Goal: Information Seeking & Learning: Learn about a topic

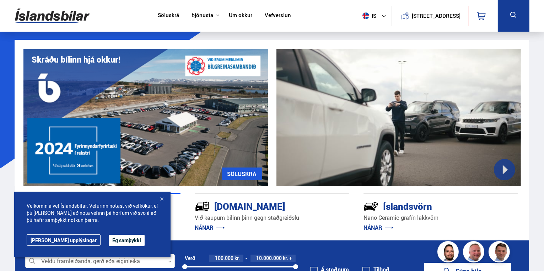
click at [503, 164] on div at bounding box center [398, 117] width 244 height 137
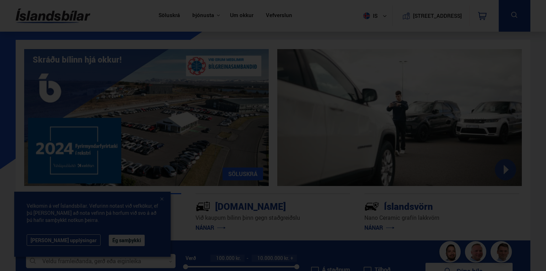
click at [252, 19] on div at bounding box center [273, 135] width 546 height 271
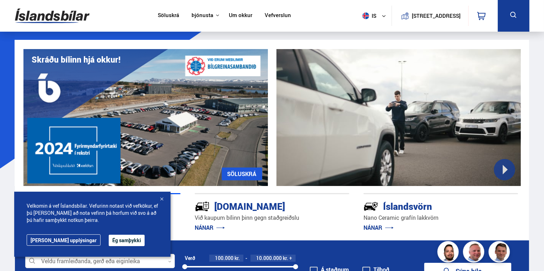
scroll to position [249, 0]
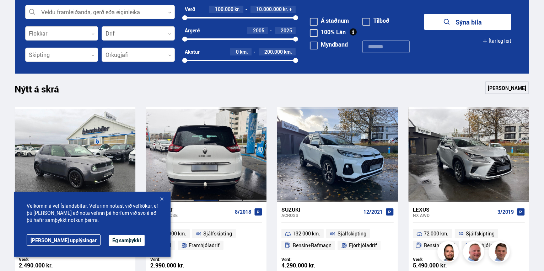
click at [211, 151] on div at bounding box center [206, 154] width 24 height 94
click at [202, 164] on div at bounding box center [206, 154] width 24 height 94
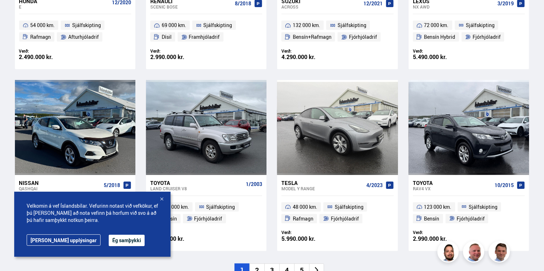
scroll to position [284, 0]
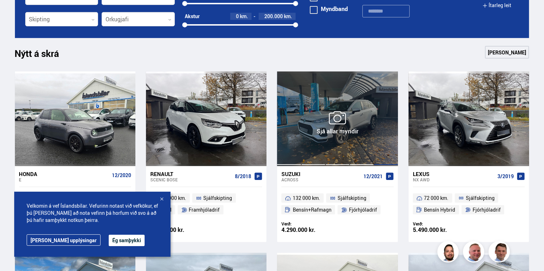
click at [343, 112] on div at bounding box center [337, 118] width 24 height 94
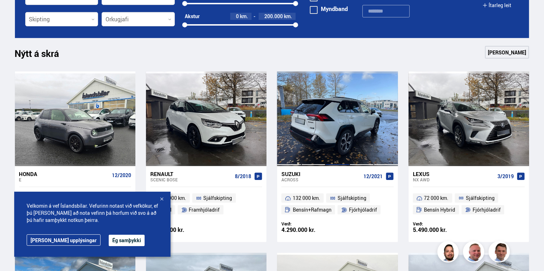
click at [343, 112] on div at bounding box center [337, 118] width 24 height 94
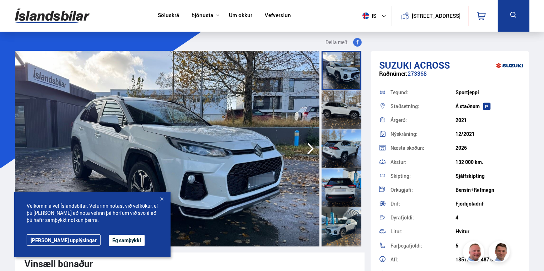
click at [307, 148] on icon "button" at bounding box center [310, 148] width 14 height 17
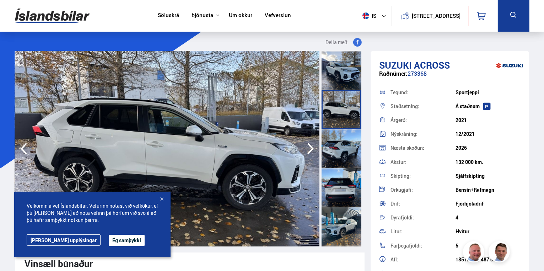
click at [307, 148] on icon "button" at bounding box center [310, 148] width 14 height 17
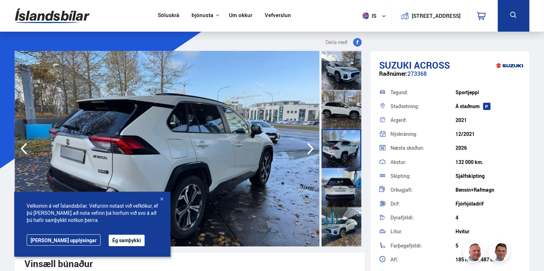
click at [160, 199] on div at bounding box center [161, 199] width 7 height 7
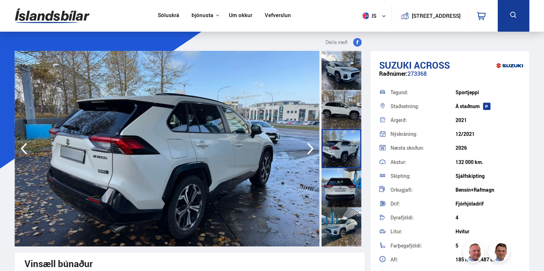
click at [309, 146] on icon "button" at bounding box center [310, 148] width 14 height 17
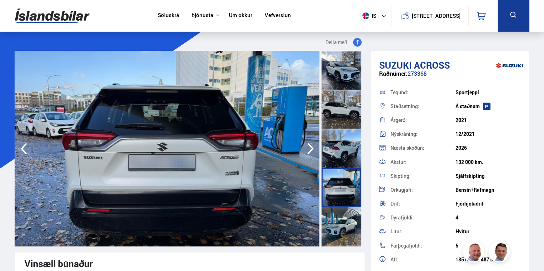
click at [309, 145] on icon "button" at bounding box center [310, 149] width 6 height 12
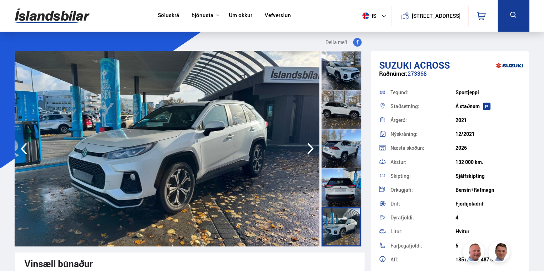
click at [307, 149] on icon "button" at bounding box center [310, 148] width 14 height 17
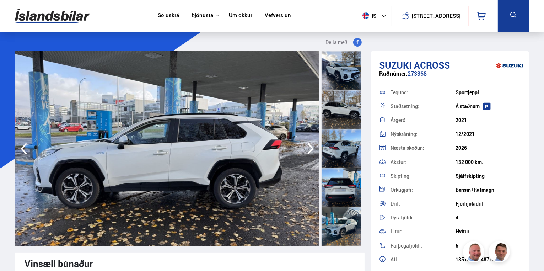
click at [307, 149] on icon "button" at bounding box center [310, 148] width 14 height 17
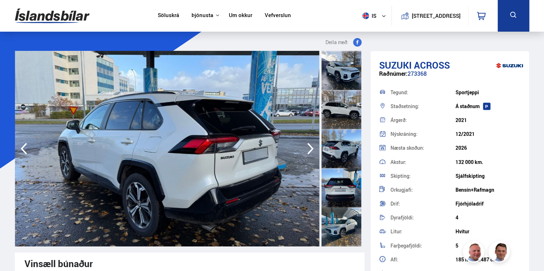
click at [307, 149] on icon "button" at bounding box center [310, 148] width 14 height 17
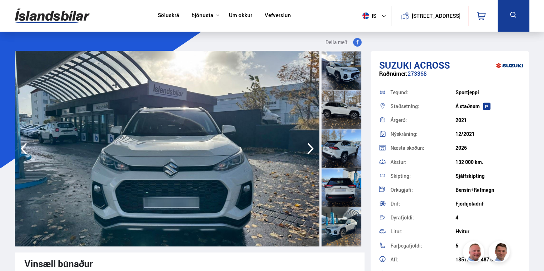
click at [307, 149] on icon "button" at bounding box center [310, 148] width 14 height 17
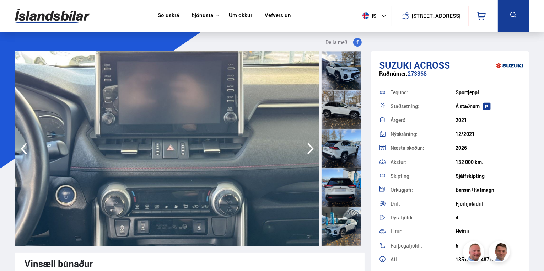
click at [309, 148] on icon "button" at bounding box center [310, 148] width 14 height 17
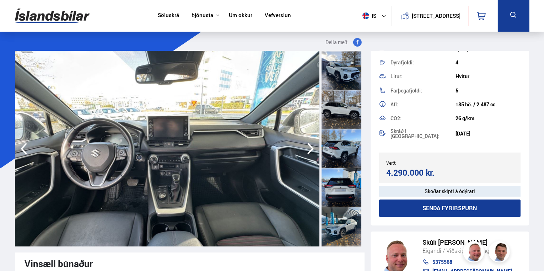
click at [164, 15] on link "Söluskrá" at bounding box center [168, 15] width 21 height 7
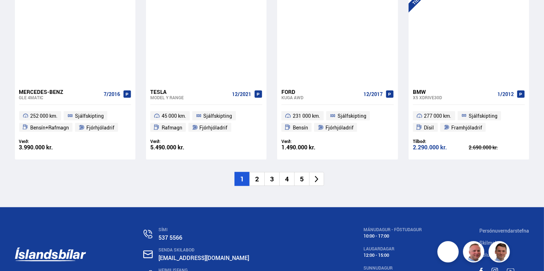
scroll to position [1145, 0]
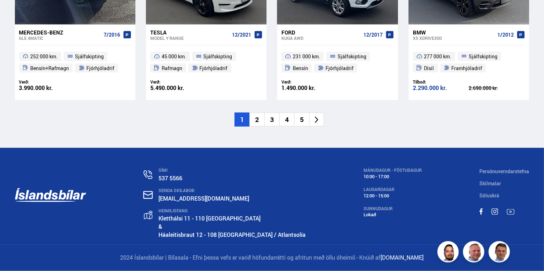
click at [315, 120] on icon at bounding box center [317, 120] width 8 height 8
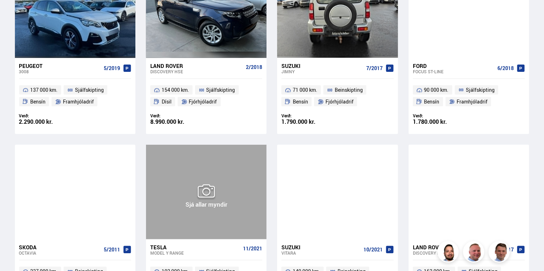
scroll to position [924, 0]
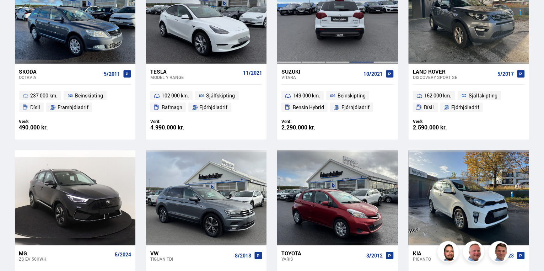
click at [364, 64] on div at bounding box center [362, 16] width 24 height 94
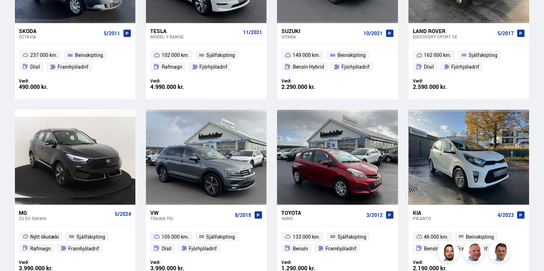
scroll to position [1106, 0]
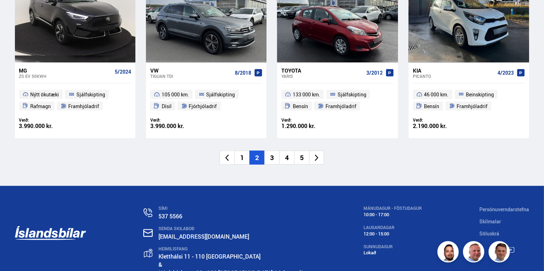
click at [313, 154] on icon at bounding box center [317, 158] width 8 height 8
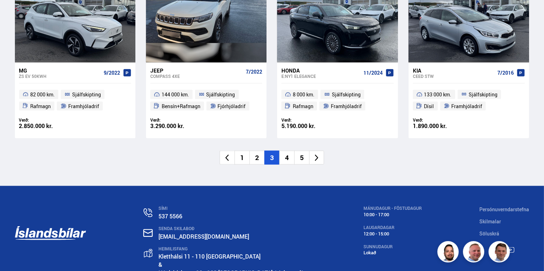
scroll to position [71, 0]
